Goal: Complete application form

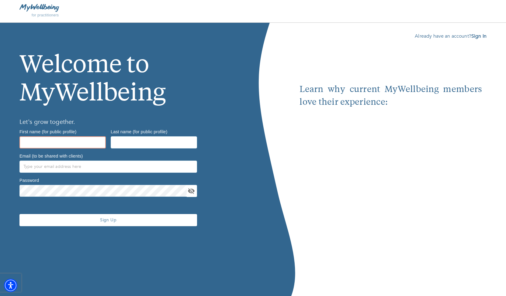
click at [69, 143] on input "text" at bounding box center [62, 142] width 86 height 12
type input "Tina"
type input "Trautz-Damon"
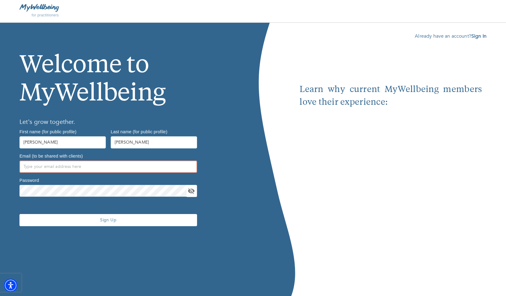
type input "[EMAIL_ADDRESS][DOMAIN_NAME]"
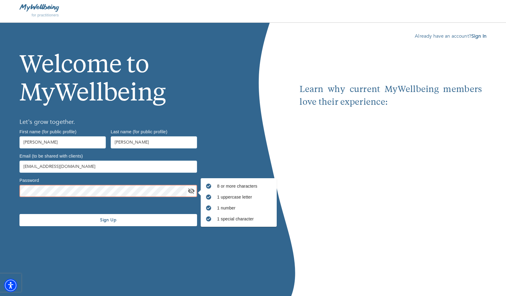
click at [192, 191] on icon "toggle password visibility" at bounding box center [191, 191] width 7 height 7
click at [107, 220] on span "Sign Up" at bounding box center [108, 220] width 173 height 6
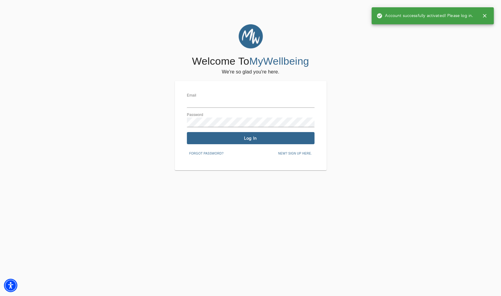
type input "[EMAIL_ADDRESS][DOMAIN_NAME]"
click at [242, 137] on span "Log In" at bounding box center [250, 139] width 123 height 6
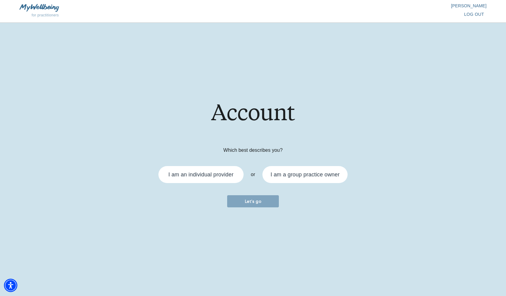
click at [205, 172] on div "I am an individual provider" at bounding box center [200, 174] width 65 height 5
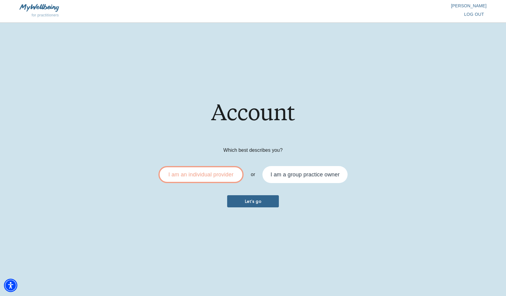
click at [260, 201] on span "Let's go" at bounding box center [252, 202] width 47 height 6
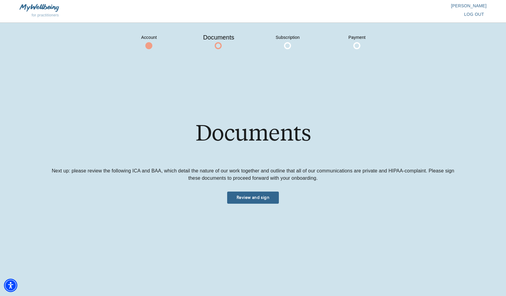
click at [260, 201] on button "Review and sign" at bounding box center [253, 198] width 52 height 12
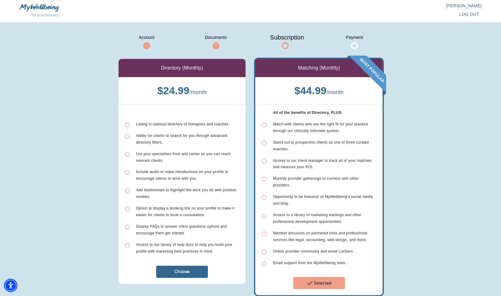
click at [329, 280] on span "Selected" at bounding box center [319, 283] width 47 height 7
click at [331, 280] on span "Selected" at bounding box center [319, 283] width 47 height 7
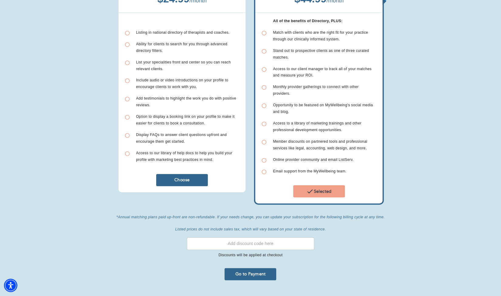
scroll to position [102, 0]
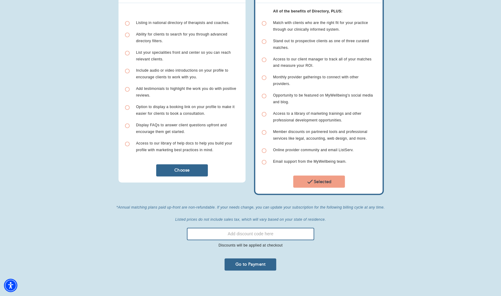
click at [305, 234] on input "text" at bounding box center [250, 234] width 127 height 12
click at [264, 264] on button "Go to Payment" at bounding box center [251, 265] width 52 height 12
